Goal: Task Accomplishment & Management: Manage account settings

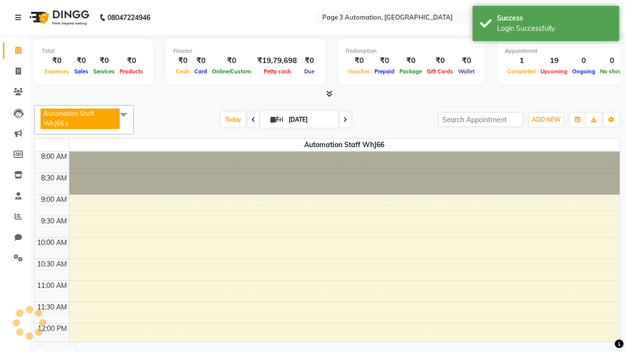
select select "en"
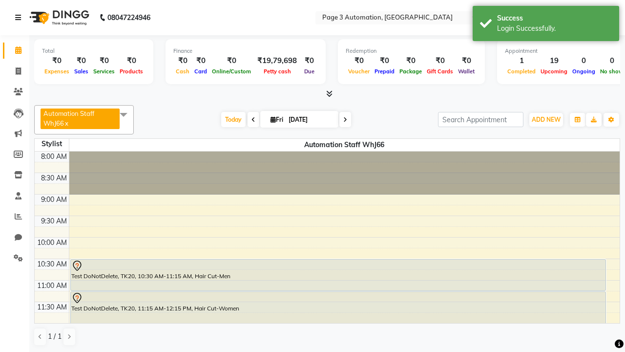
click at [20, 18] on icon at bounding box center [18, 17] width 6 height 7
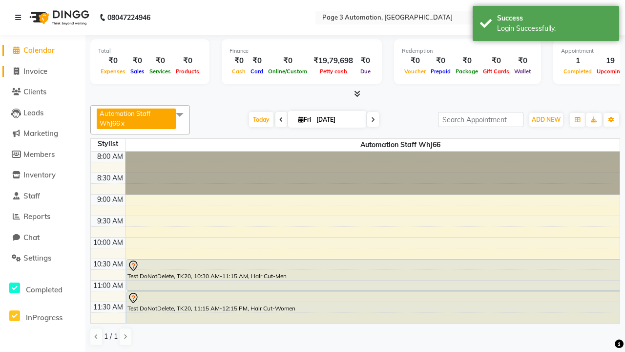
click at [43, 71] on span "Invoice" at bounding box center [35, 70] width 24 height 9
select select "service"
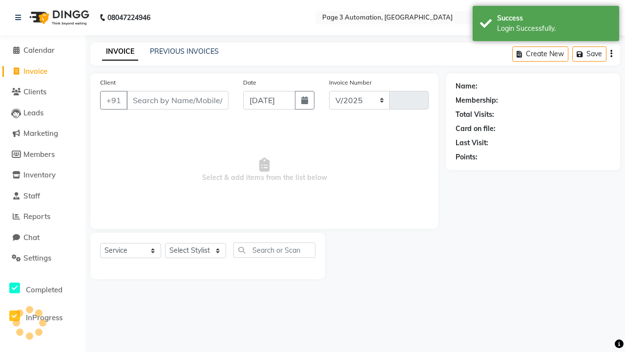
select select "2774"
type input "10109"
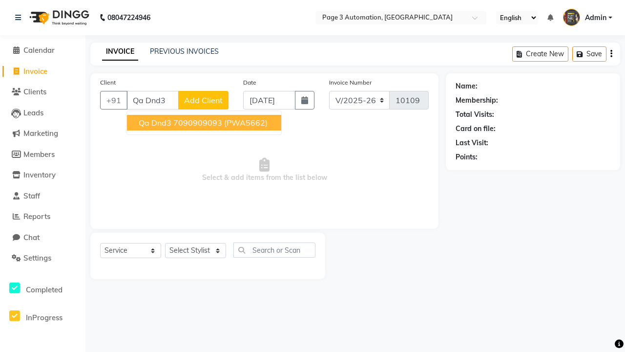
click at [205, 123] on ngb-highlight "7090909093" at bounding box center [197, 123] width 49 height 10
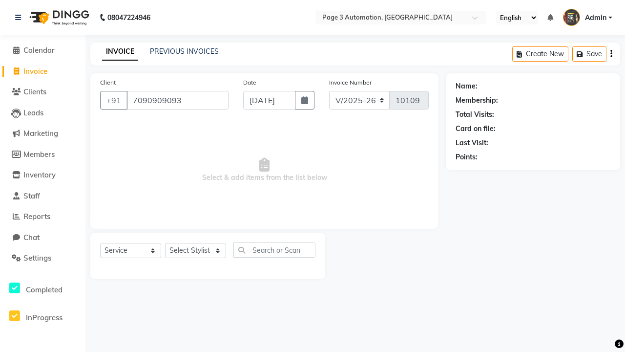
type input "7090909093"
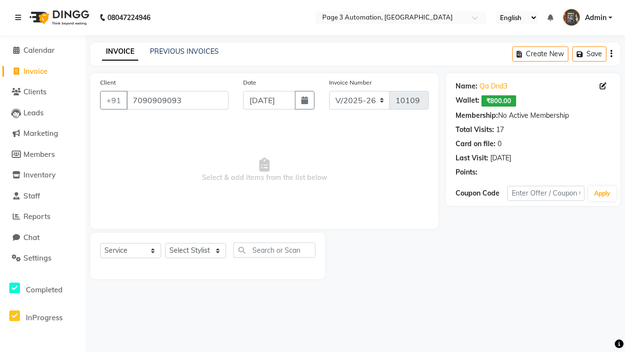
select select "71572"
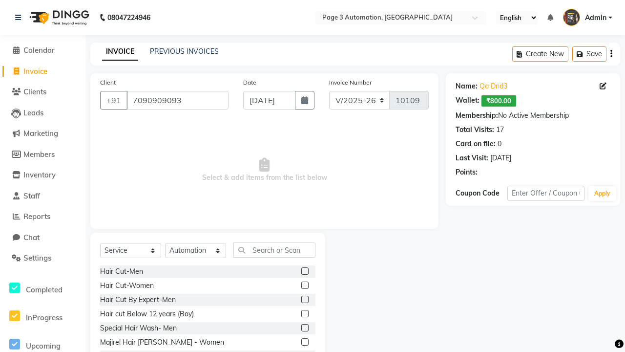
click at [304, 271] on label at bounding box center [305, 270] width 7 height 7
click at [304, 271] on input "checkbox" at bounding box center [305, 271] width 6 height 6
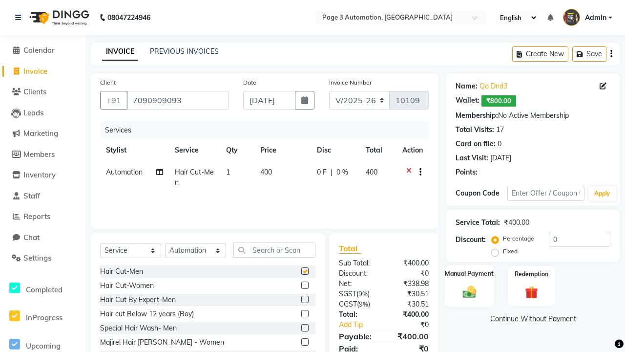
click at [470, 274] on label "Manual Payment" at bounding box center [470, 273] width 49 height 9
checkbox input "false"
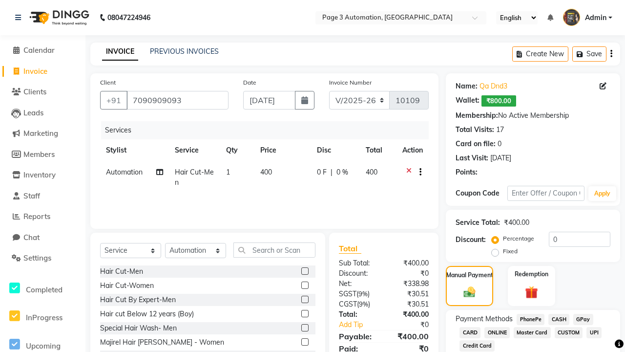
click at [559, 319] on span "CASH" at bounding box center [559, 319] width 21 height 11
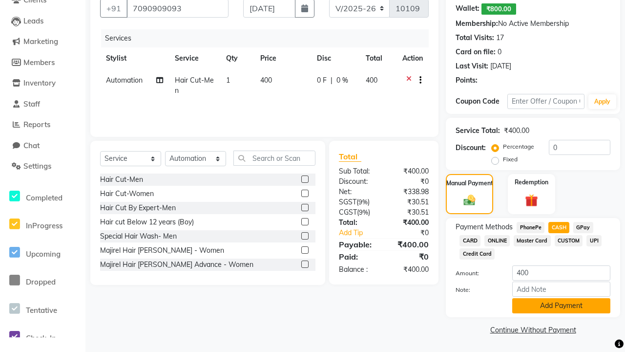
click at [561, 305] on button "Add Payment" at bounding box center [562, 305] width 98 height 15
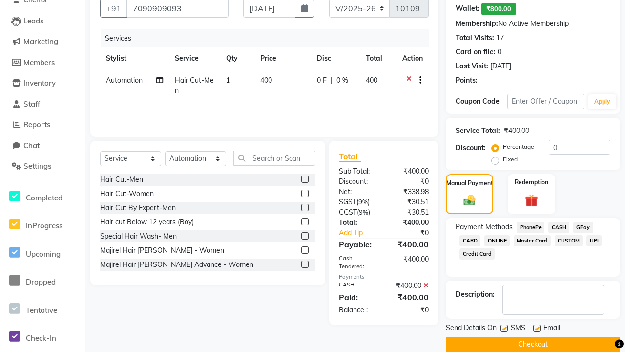
click at [504, 328] on label at bounding box center [504, 327] width 7 height 7
click at [504, 328] on input "checkbox" at bounding box center [504, 328] width 6 height 6
checkbox input "false"
click at [537, 328] on label at bounding box center [537, 327] width 7 height 7
click at [537, 328] on input "checkbox" at bounding box center [537, 328] width 6 height 6
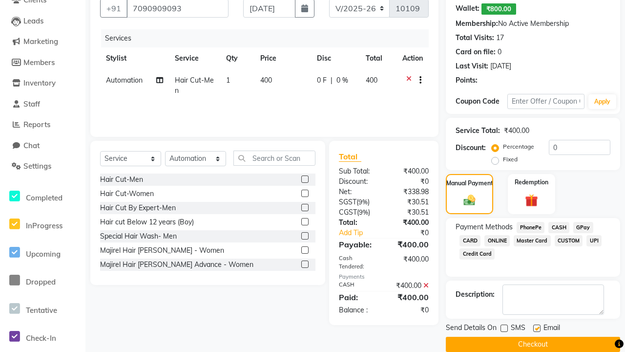
checkbox input "false"
click at [533, 344] on button "Checkout" at bounding box center [533, 344] width 174 height 15
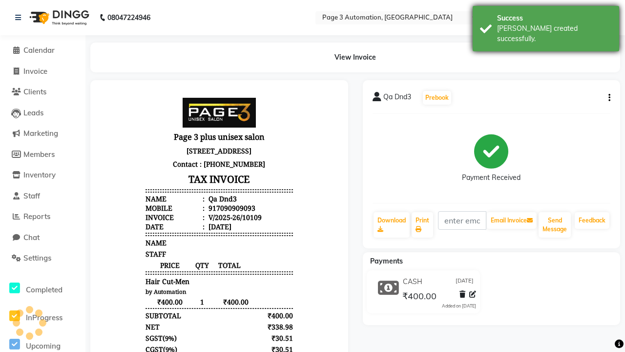
click at [546, 25] on div "[PERSON_NAME] created successfully." at bounding box center [554, 33] width 115 height 21
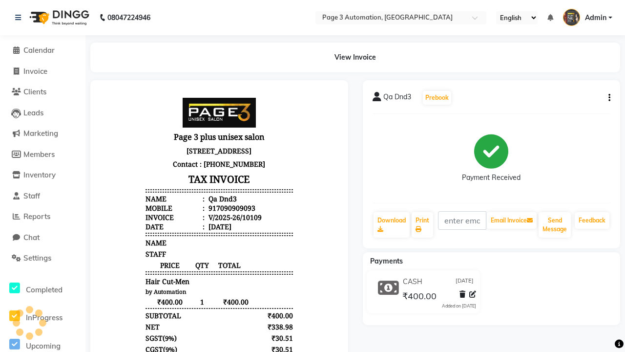
click at [608, 98] on button "button" at bounding box center [608, 98] width 6 height 10
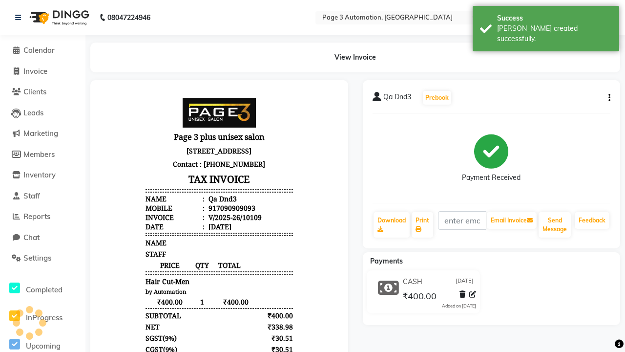
select select "service"
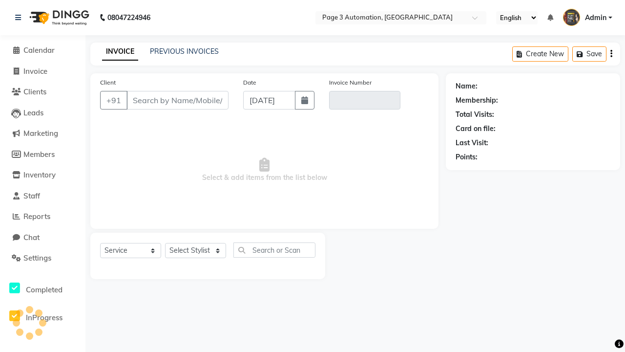
type input "7090909093"
type input "V/2025-26/10109"
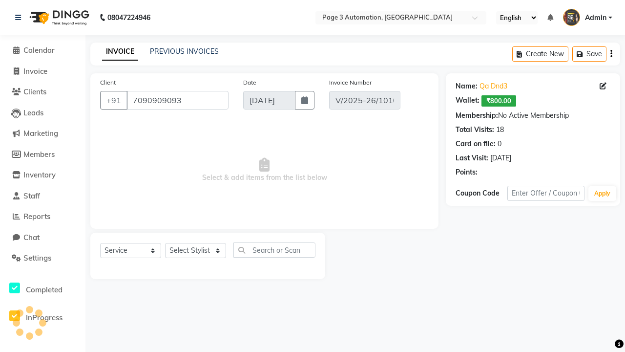
select select "71572"
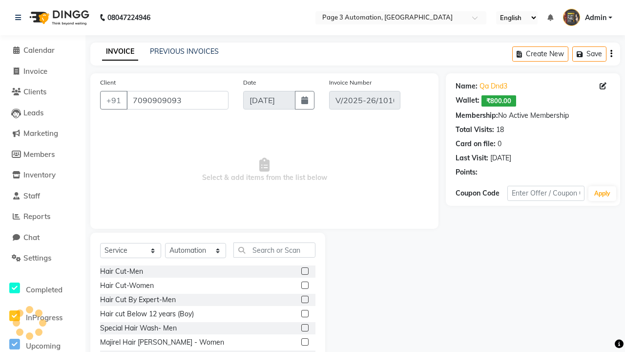
click at [304, 300] on label at bounding box center [305, 299] width 7 height 7
click at [304, 300] on input "checkbox" at bounding box center [305, 300] width 6 height 6
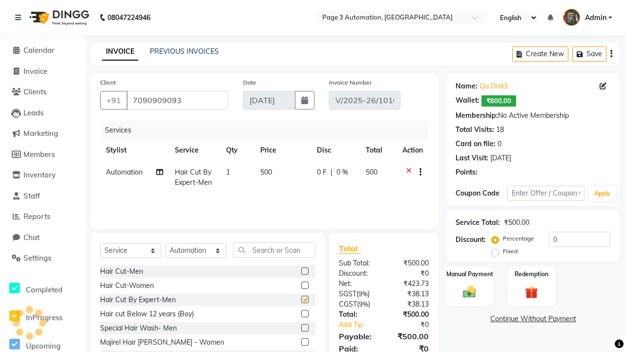
checkbox input "false"
select select "select"
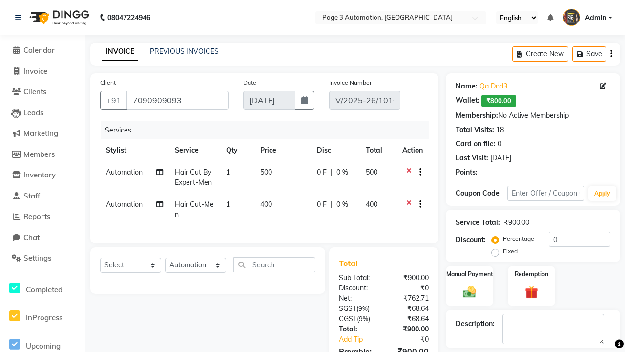
click at [577, 351] on button "Update Invoice" at bounding box center [577, 359] width 87 height 15
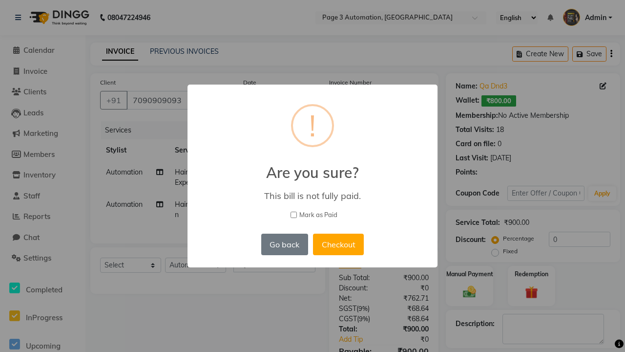
scroll to position [15, 0]
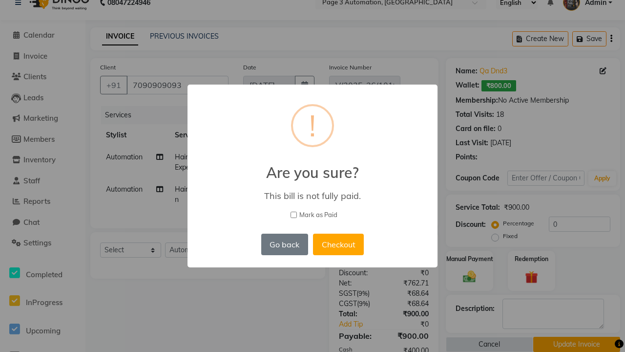
click at [331, 223] on div "× ! Are you sure? This bill is not fully paid. [PERSON_NAME] as Paid Go back No…" at bounding box center [313, 176] width 250 height 182
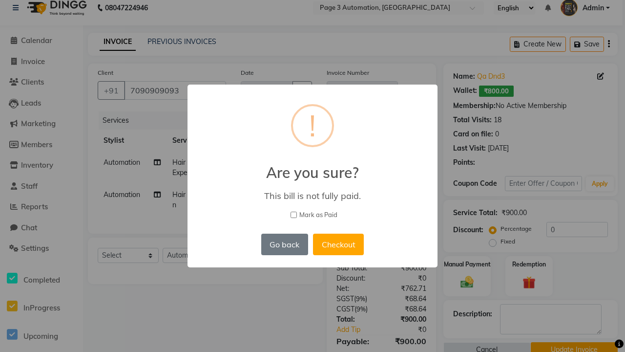
scroll to position [0, 0]
